Goal: Information Seeking & Learning: Learn about a topic

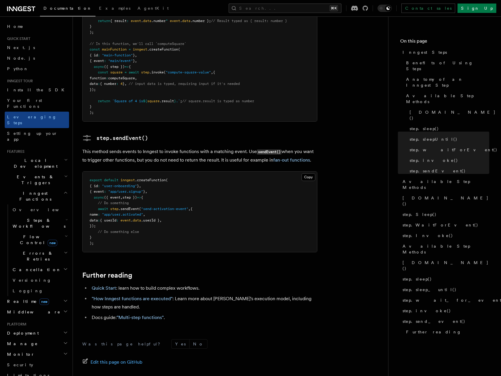
scroll to position [1176, 0]
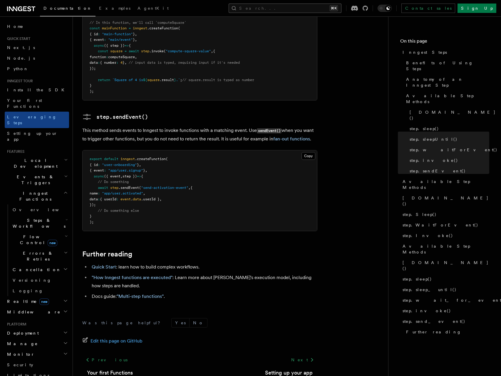
click at [322, 8] on button "Search... ⌘K" at bounding box center [285, 8] width 113 height 9
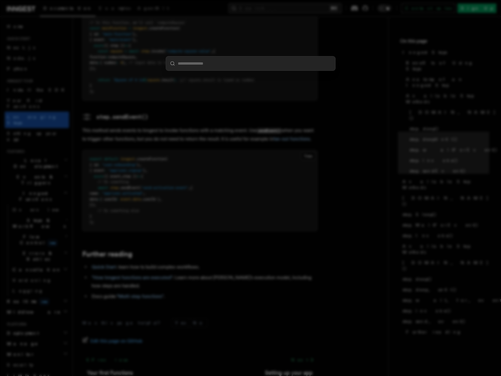
type input "********"
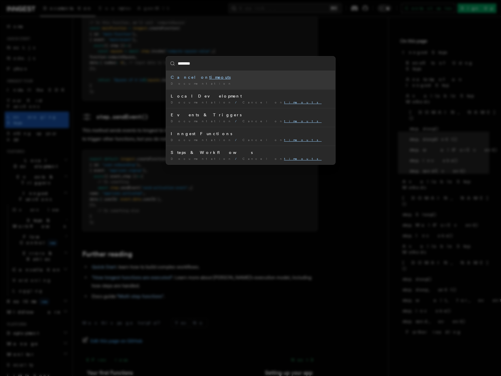
click at [261, 83] on div "Documentation /" at bounding box center [251, 83] width 160 height 4
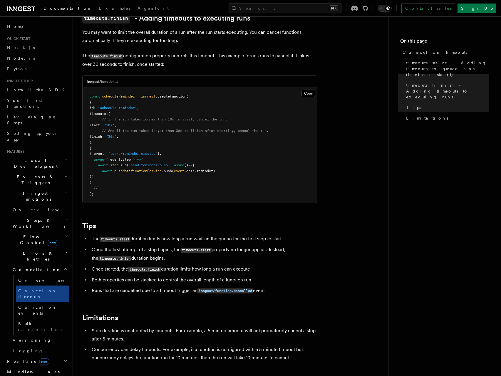
scroll to position [295, 0]
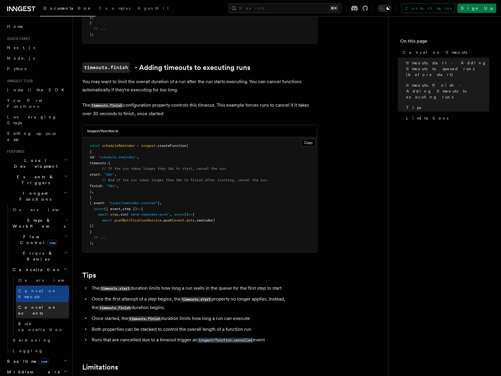
click at [40, 305] on span "Cancel on events" at bounding box center [37, 310] width 39 height 11
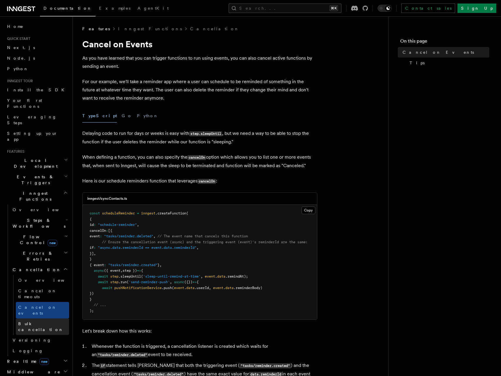
click at [40, 322] on span "Bulk cancellation" at bounding box center [40, 327] width 45 height 11
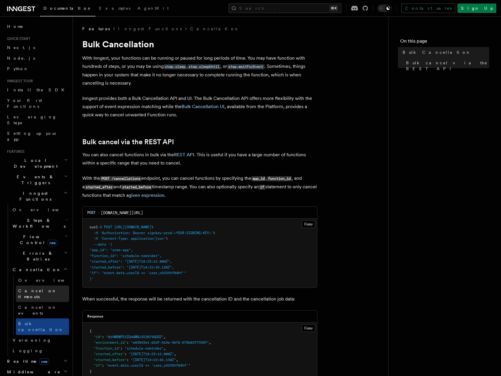
click at [47, 289] on span "Cancel on timeouts" at bounding box center [37, 294] width 39 height 11
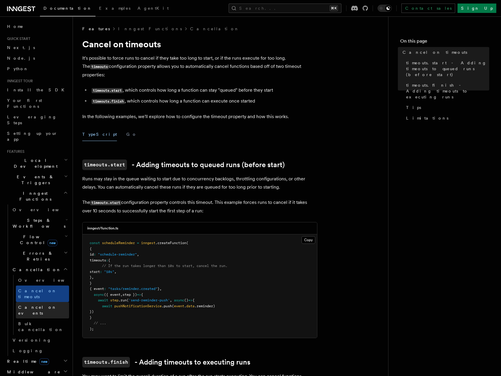
click at [38, 302] on link "Cancel on events" at bounding box center [42, 310] width 53 height 16
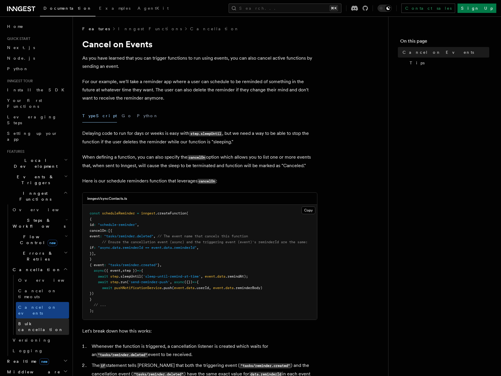
click at [34, 322] on span "Bulk cancellation" at bounding box center [40, 327] width 45 height 11
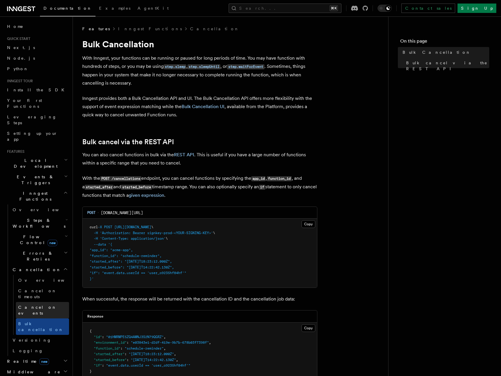
click at [34, 305] on span "Cancel on events" at bounding box center [37, 310] width 39 height 11
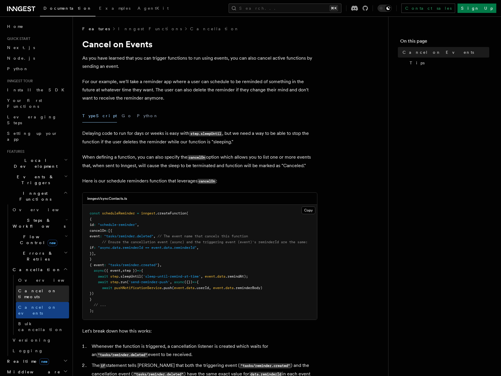
click at [29, 289] on span "Cancel on timeouts" at bounding box center [37, 294] width 39 height 11
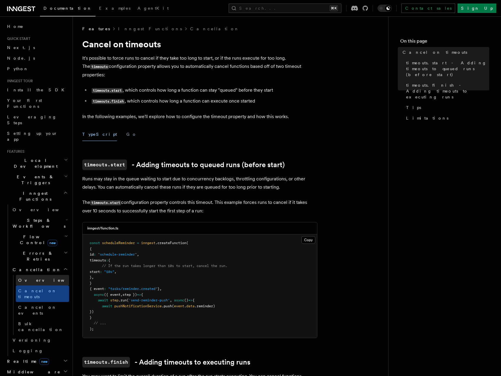
click at [35, 278] on span "Overview" at bounding box center [48, 281] width 61 height 6
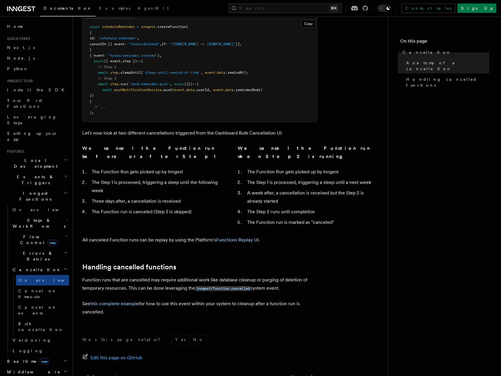
scroll to position [349, 0]
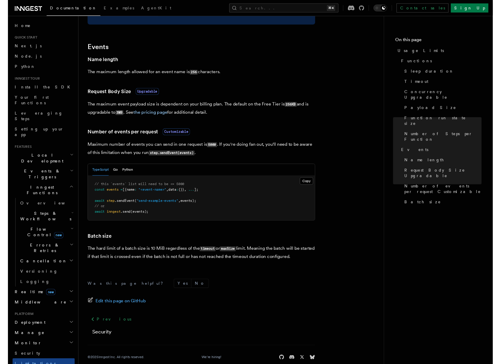
scroll to position [458, 0]
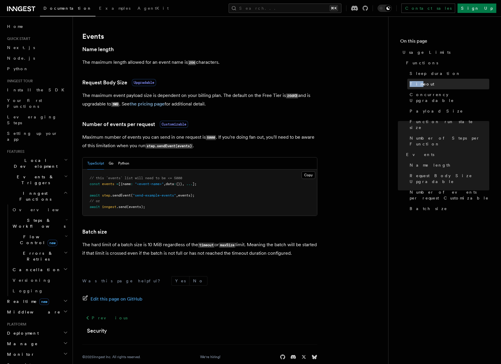
click at [419, 84] on span "Timeout" at bounding box center [422, 84] width 25 height 6
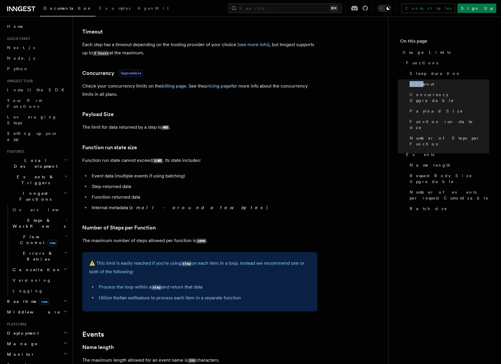
scroll to position [160, 0]
click at [254, 45] on link "see more info" at bounding box center [253, 45] width 29 height 6
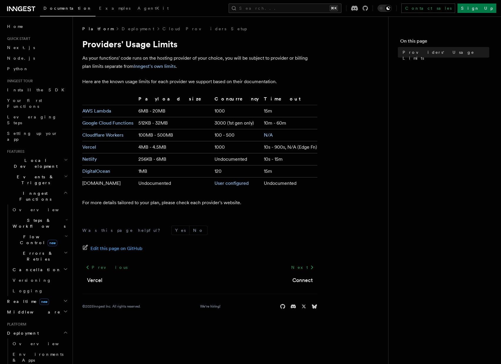
click at [278, 150] on td "10s - 900s, N/A (Edge Fn)" at bounding box center [290, 147] width 56 height 12
click at [290, 151] on td "10s - 900s, N/A (Edge Fn)" at bounding box center [290, 147] width 56 height 12
click at [271, 149] on td "10s - 900s, N/A (Edge Fn)" at bounding box center [290, 147] width 56 height 12
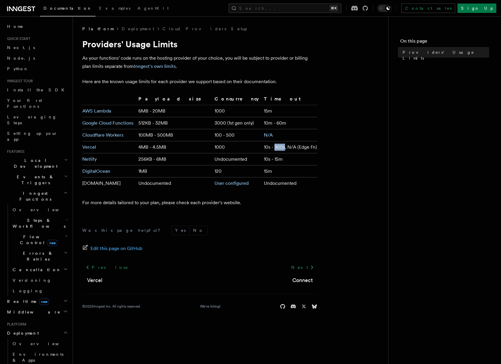
click at [271, 149] on td "10s - 900s, N/A (Edge Fn)" at bounding box center [290, 147] width 56 height 12
copy td "900s"
click at [89, 147] on link "Vercel" at bounding box center [89, 147] width 14 height 6
click at [291, 142] on td "10s - 900s, N/A (Edge Fn)" at bounding box center [290, 147] width 56 height 12
click at [267, 146] on td "10s - 900s, N/A (Edge Fn)" at bounding box center [290, 147] width 56 height 12
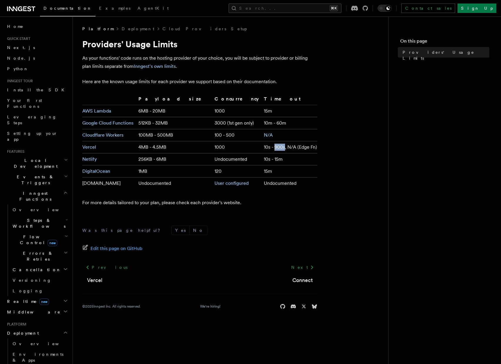
click at [267, 146] on td "10s - 900s, N/A (Edge Fn)" at bounding box center [290, 147] width 56 height 12
copy td "900s"
click at [294, 149] on td "10s - 900s, N/A (Edge Fn)" at bounding box center [290, 147] width 56 height 12
click at [89, 148] on link "Vercel" at bounding box center [89, 147] width 14 height 6
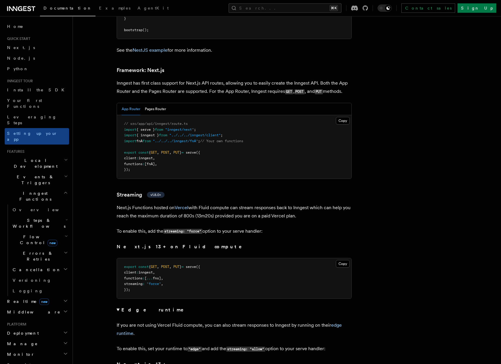
scroll to position [3801, 0]
click at [143, 282] on span "streaming" at bounding box center [133, 284] width 19 height 4
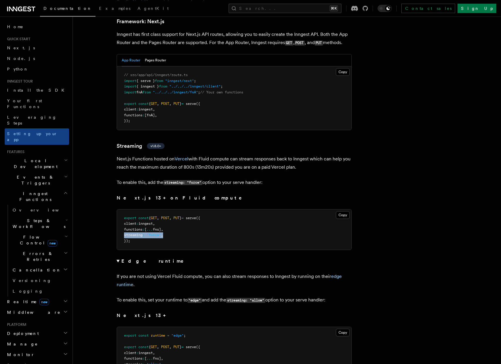
scroll to position [3852, 0]
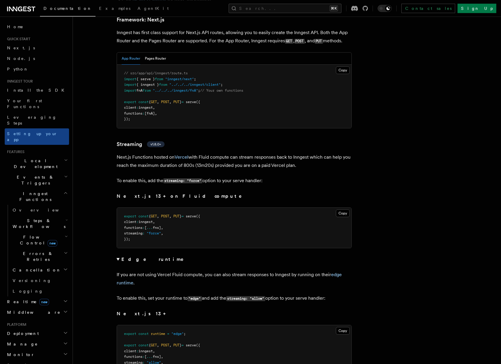
click at [146, 341] on pre "export const runtime = "edge" ; export const { GET , POST , PUT } = serve ({ cl…" at bounding box center [234, 352] width 235 height 52
click at [147, 361] on span at bounding box center [146, 363] width 2 height 4
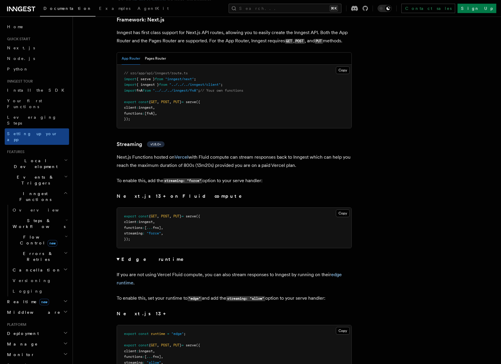
click at [147, 341] on pre "export const runtime = "edge" ; export const { GET , POST , PUT } = serve ({ cl…" at bounding box center [234, 352] width 235 height 52
click at [170, 211] on pre "export const { GET , POST , PUT } = serve ({ client : inngest , functions : [ .…" at bounding box center [234, 228] width 235 height 41
drag, startPoint x: 170, startPoint y: 209, endPoint x: 129, endPoint y: 209, distance: 41.2
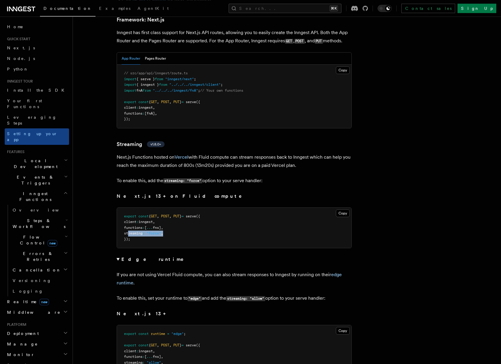
click at [129, 209] on pre "export const { GET , POST , PUT } = serve ({ client : inngest , functions : [ .…" at bounding box center [234, 228] width 235 height 41
click at [161, 231] on span ""force"" at bounding box center [154, 233] width 14 height 4
drag, startPoint x: 171, startPoint y: 208, endPoint x: 129, endPoint y: 209, distance: 42.4
click at [129, 209] on pre "export const { GET , POST , PUT } = serve ({ client : inngest , functions : [ .…" at bounding box center [234, 228] width 235 height 41
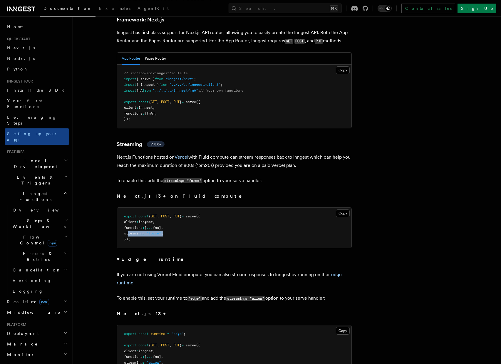
copy span "streaming : "force" ,"
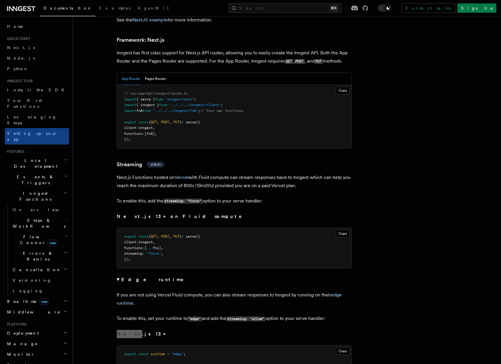
scroll to position [3829, 0]
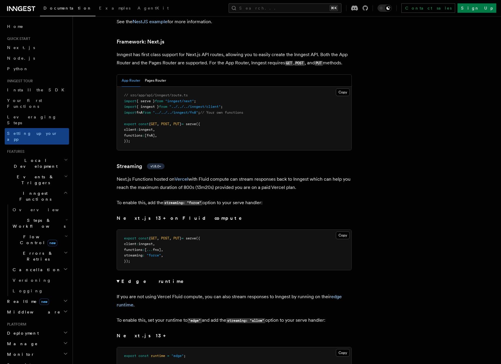
click at [158, 216] on strong "Next.js 13+ on Fluid compute" at bounding box center [184, 219] width 134 height 6
click at [121, 278] on summary "Edge runtime" at bounding box center [234, 282] width 235 height 8
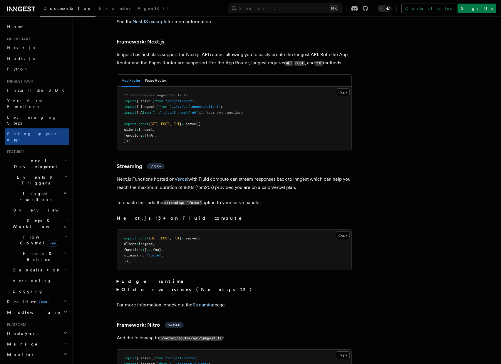
click at [119, 286] on summary "Older versions (Next.js 12)" at bounding box center [234, 290] width 235 height 8
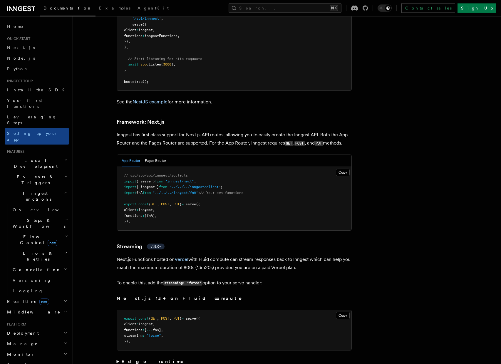
scroll to position [3749, 0]
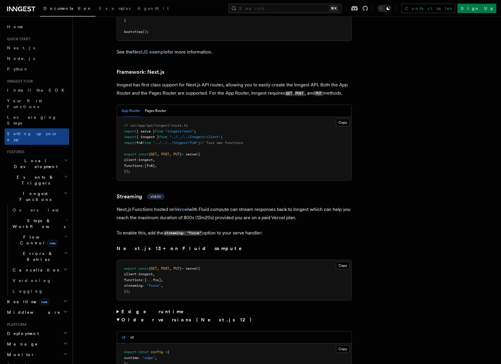
click at [125, 317] on strong "Older versions (Next.js 12)" at bounding box center [188, 320] width 134 height 6
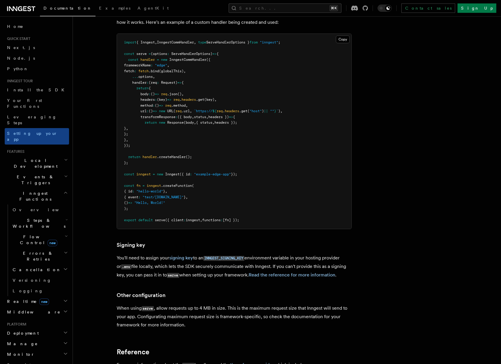
scroll to position [5001, 0]
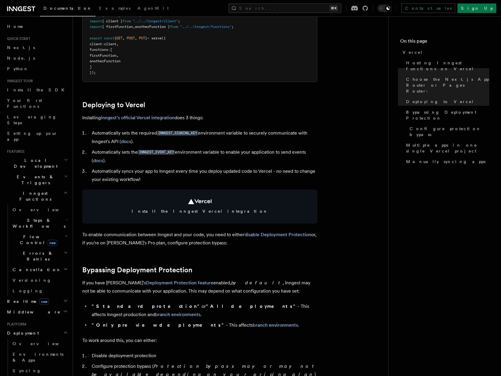
scroll to position [198, 0]
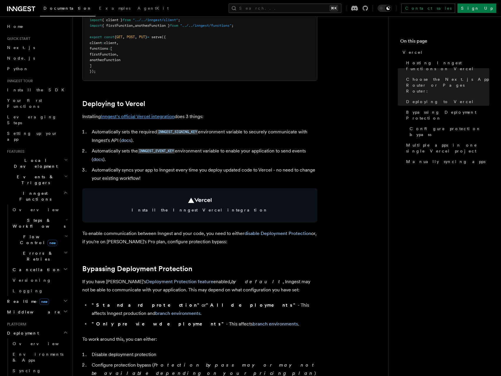
click at [161, 119] on link "Inngest's official Vercel integration" at bounding box center [138, 117] width 74 height 6
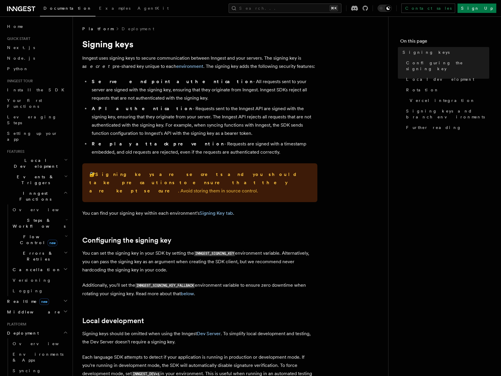
click at [221, 251] on code "INNGEST_SIGNING_KEY" at bounding box center [214, 253] width 41 height 5
click at [190, 291] on link "below" at bounding box center [187, 294] width 13 height 6
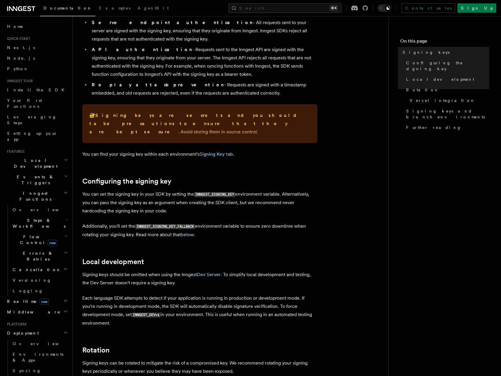
scroll to position [49, 0]
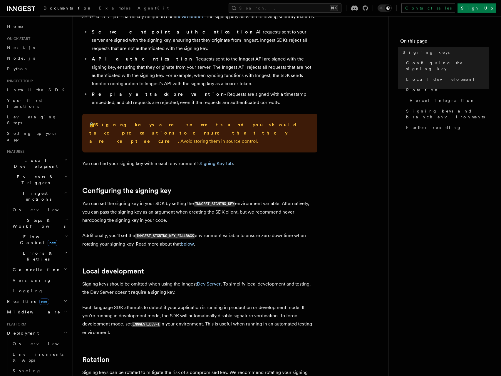
click at [217, 202] on code "INNGEST_SIGNING_KEY" at bounding box center [214, 204] width 41 height 5
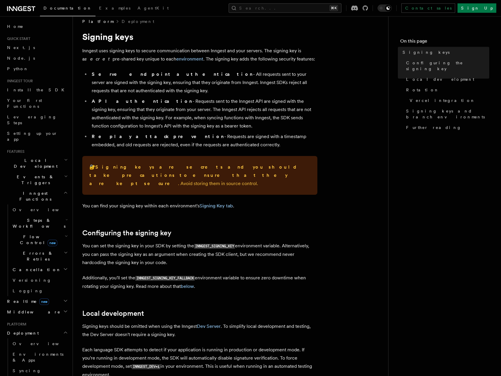
scroll to position [0, 0]
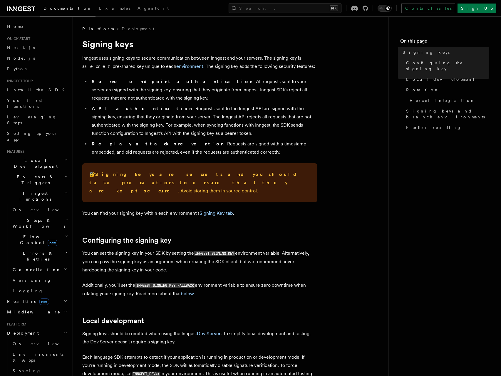
copy p "INNGEST_SIGNING_KEY"
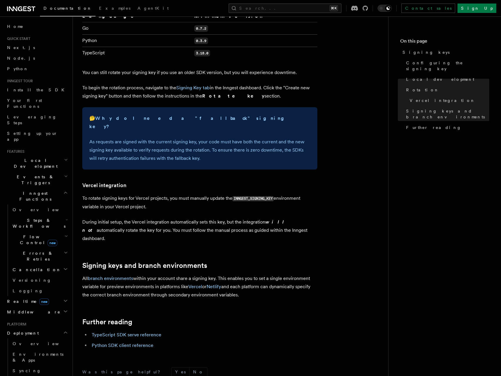
scroll to position [448, 0]
